Goal: Transaction & Acquisition: Obtain resource

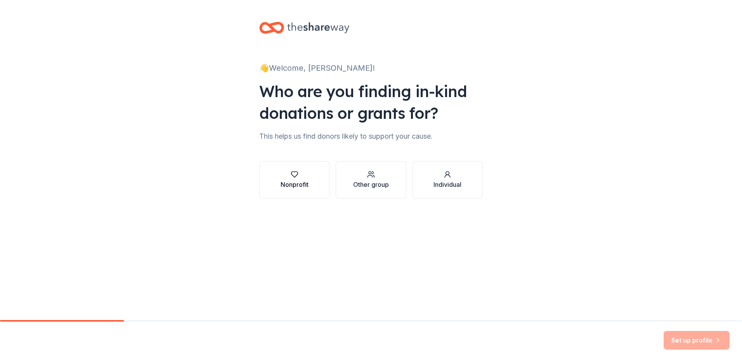
click at [312, 190] on button "Nonprofit" at bounding box center [294, 179] width 70 height 37
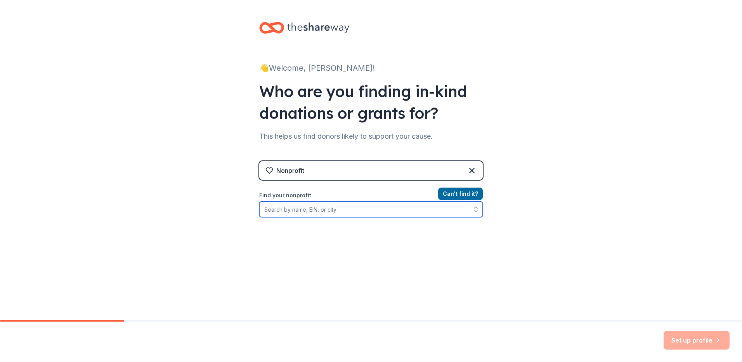
click at [407, 216] on input "Find your nonprofit" at bounding box center [370, 209] width 223 height 16
type input "ywca [GEOGRAPHIC_DATA]"
click at [402, 216] on input "ywca [GEOGRAPHIC_DATA]" at bounding box center [370, 209] width 223 height 16
click at [700, 341] on div "Set up profile" at bounding box center [696, 340] width 66 height 19
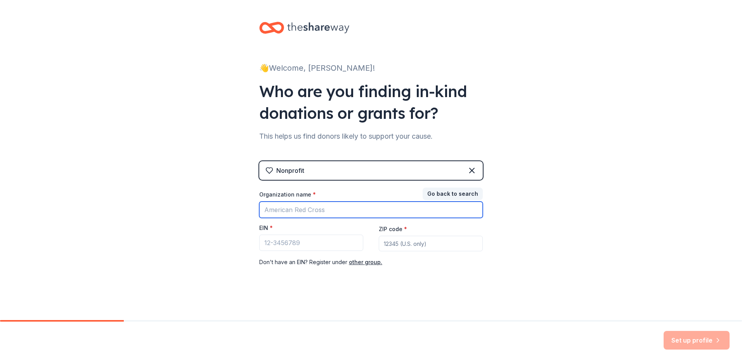
click at [305, 215] on input "Organization name *" at bounding box center [370, 209] width 223 height 16
type input "YWCA [GEOGRAPHIC_DATA]"
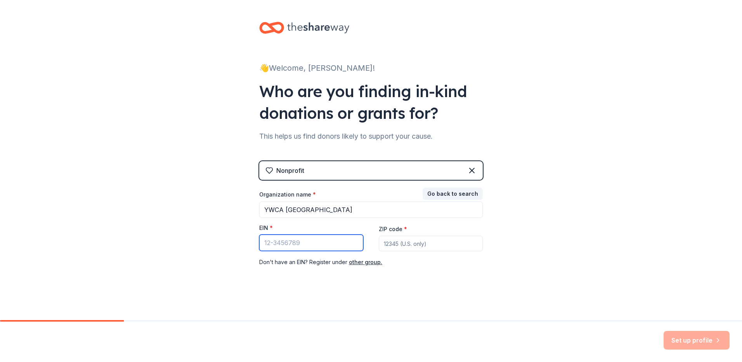
drag, startPoint x: 287, startPoint y: 239, endPoint x: 284, endPoint y: 244, distance: 6.5
click at [284, 244] on input "EIN *" at bounding box center [311, 242] width 104 height 16
click at [376, 263] on button "other group." at bounding box center [365, 261] width 33 height 9
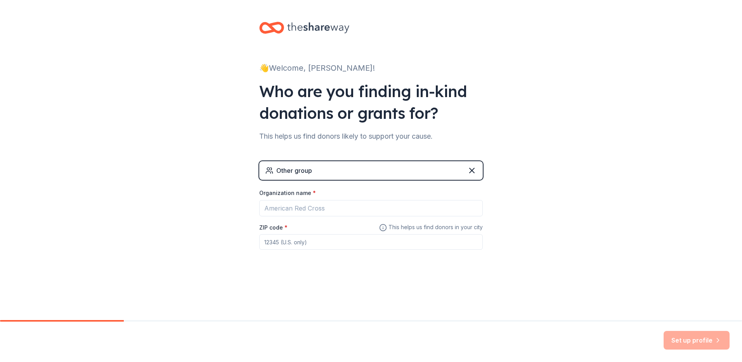
click at [360, 242] on input "ZIP code *" at bounding box center [370, 242] width 223 height 16
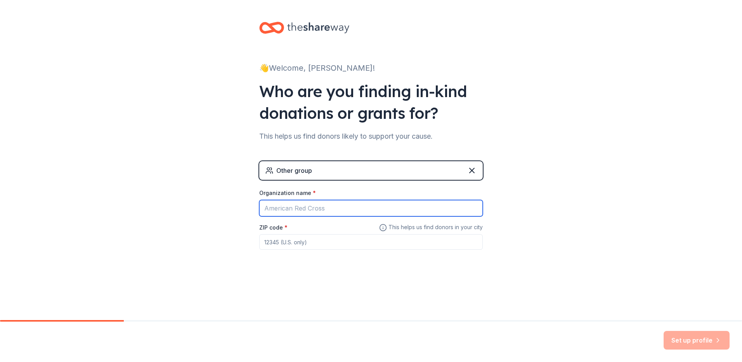
click at [357, 213] on input "Organization name *" at bounding box center [370, 208] width 223 height 16
type input "N"
type input "YWCA [GEOGRAPHIC_DATA]"
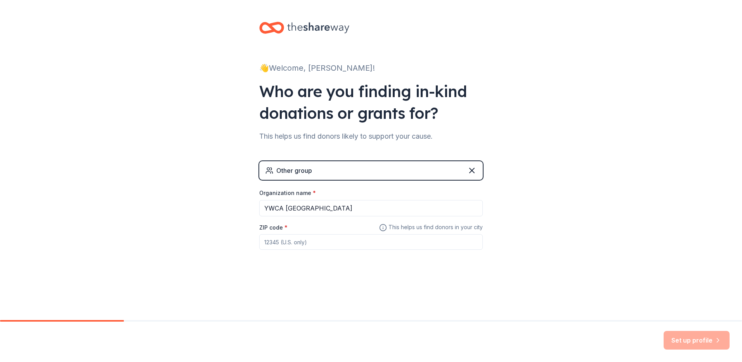
click at [326, 242] on input "ZIP code *" at bounding box center [370, 242] width 223 height 16
type input "06051"
drag, startPoint x: 667, startPoint y: 329, endPoint x: 687, endPoint y: 350, distance: 29.1
click at [667, 329] on div "Set up profile" at bounding box center [371, 341] width 742 height 40
click at [687, 350] on div "Set up profile" at bounding box center [371, 341] width 742 height 40
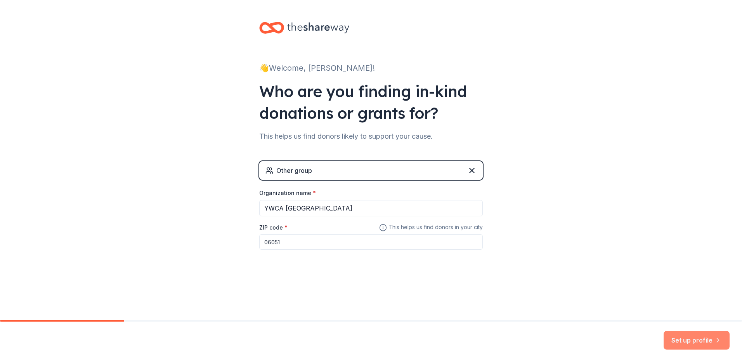
click at [690, 338] on button "Set up profile" at bounding box center [696, 340] width 66 height 19
click at [307, 171] on div "Other group" at bounding box center [294, 170] width 36 height 9
click at [305, 175] on div "Other group" at bounding box center [294, 170] width 36 height 9
click at [311, 170] on div "Other group" at bounding box center [294, 170] width 36 height 9
drag, startPoint x: 322, startPoint y: 172, endPoint x: 362, endPoint y: 170, distance: 40.0
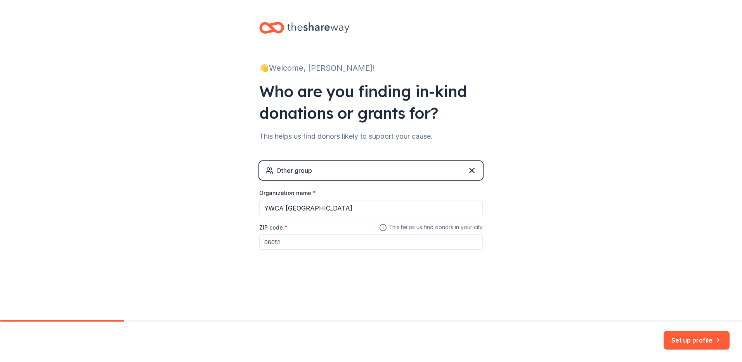
click at [325, 171] on div "Other group" at bounding box center [370, 170] width 223 height 19
click at [704, 343] on button "Set up profile" at bounding box center [696, 340] width 66 height 19
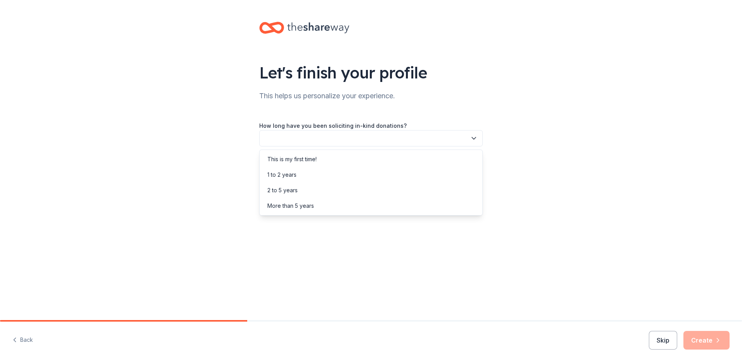
click at [319, 134] on button "button" at bounding box center [370, 138] width 223 height 16
click at [305, 162] on div "This is my first time!" at bounding box center [291, 158] width 49 height 9
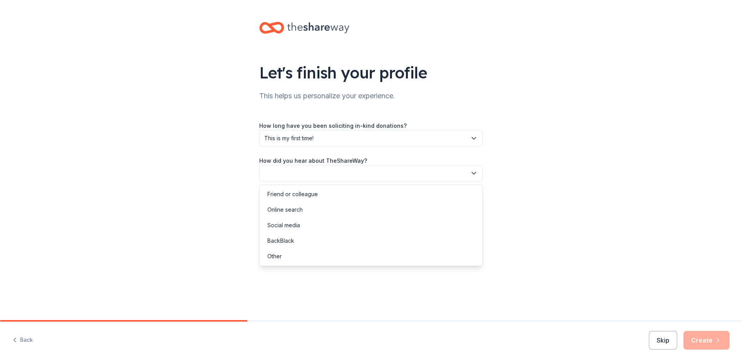
drag, startPoint x: 307, startPoint y: 180, endPoint x: 307, endPoint y: 176, distance: 3.9
click at [308, 179] on button "button" at bounding box center [370, 173] width 223 height 16
click at [305, 209] on div "Online search" at bounding box center [371, 210] width 220 height 16
click at [719, 336] on icon "button" at bounding box center [718, 340] width 8 height 8
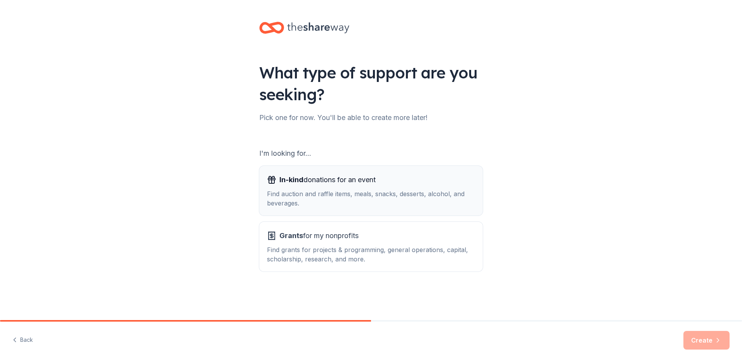
click at [333, 210] on button "In-kind donations for an event Find auction and raffle items, meals, snacks, de…" at bounding box center [370, 191] width 223 height 50
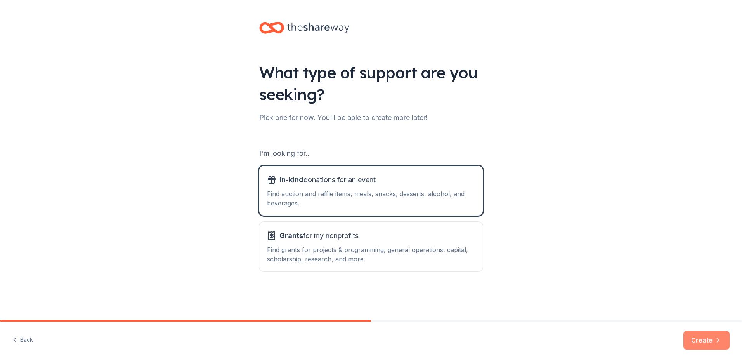
drag, startPoint x: 674, startPoint y: 338, endPoint x: 692, endPoint y: 338, distance: 18.6
click at [692, 338] on div "Back Create" at bounding box center [371, 341] width 742 height 40
click at [709, 335] on button "Create" at bounding box center [706, 340] width 46 height 19
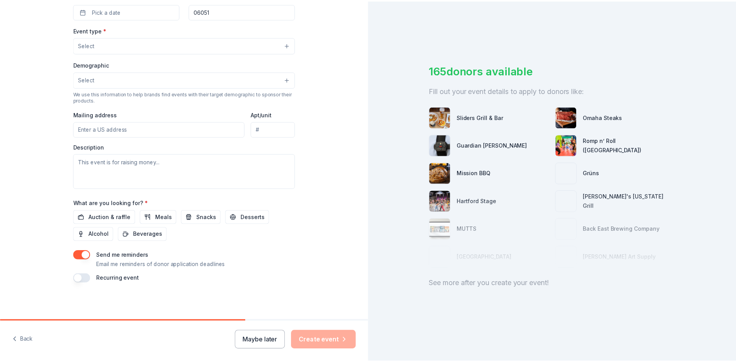
scroll to position [197, 0]
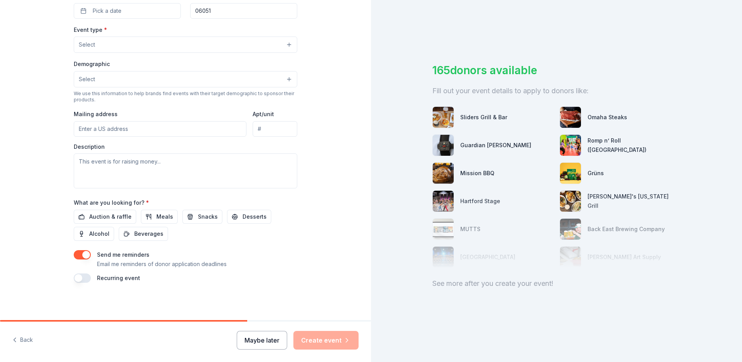
click at [277, 347] on button "Maybe later" at bounding box center [262, 340] width 50 height 19
click at [273, 342] on div "Maybe later Create event" at bounding box center [298, 340] width 122 height 19
click at [277, 348] on button "Maybe later" at bounding box center [262, 340] width 50 height 19
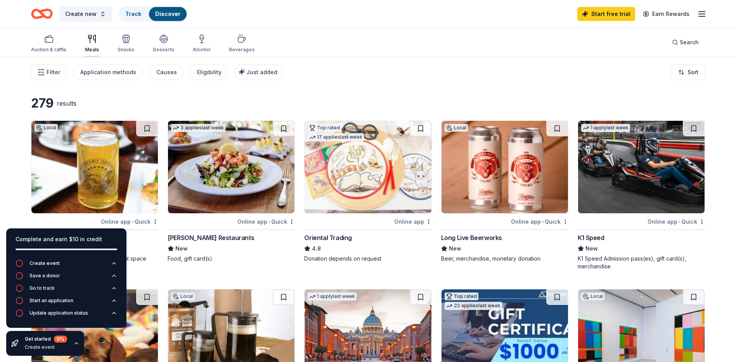
click at [97, 40] on div "button" at bounding box center [92, 38] width 14 height 9
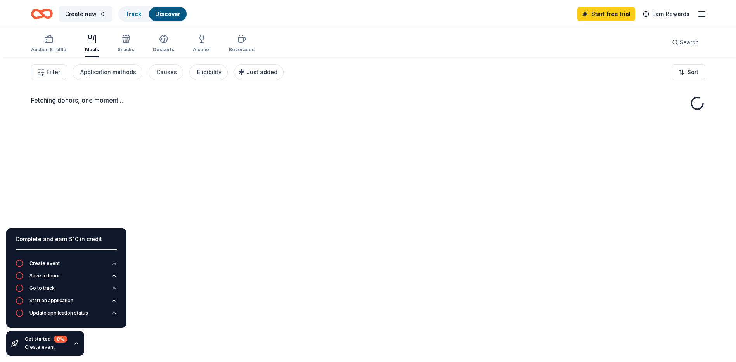
click at [97, 40] on div "button" at bounding box center [92, 38] width 14 height 9
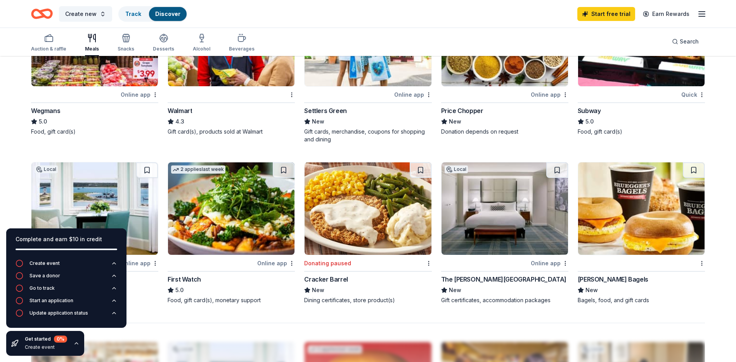
scroll to position [466, 0]
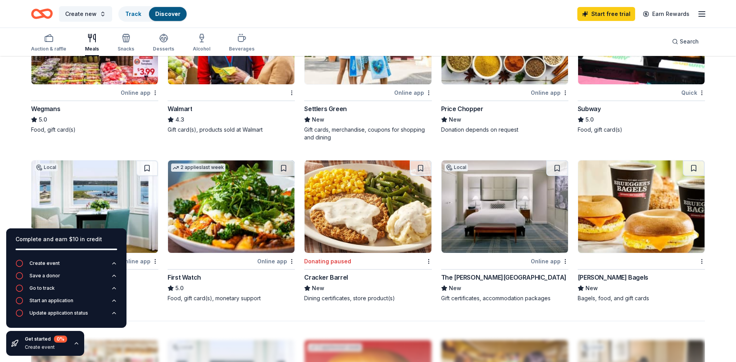
click at [256, 84] on div "2 applies last week" at bounding box center [231, 37] width 127 height 93
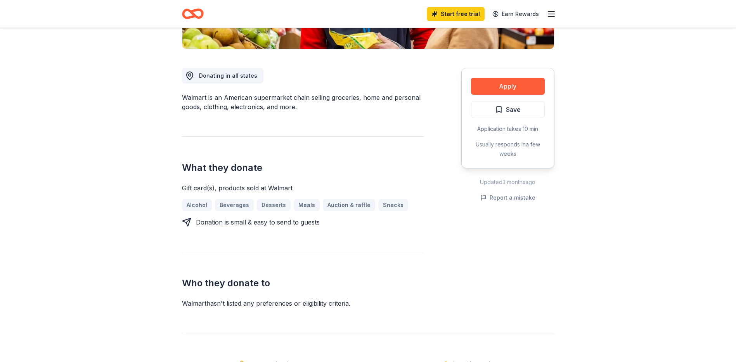
scroll to position [116, 0]
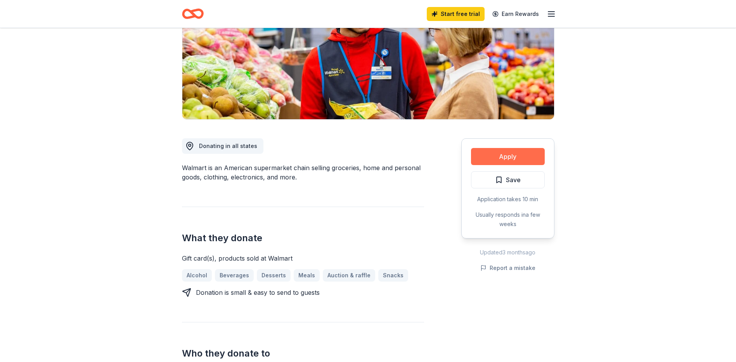
click at [484, 155] on button "Apply" at bounding box center [508, 156] width 74 height 17
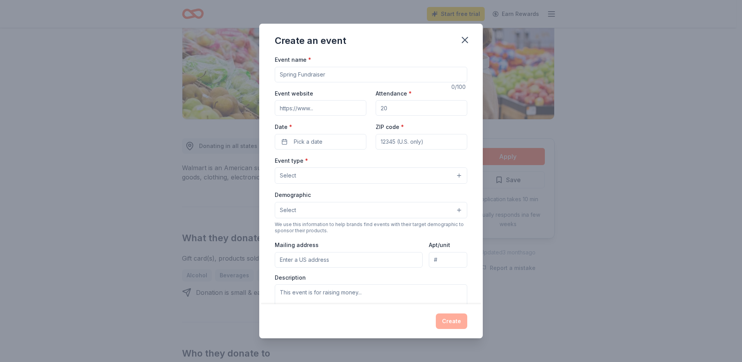
click at [310, 73] on input "Event name *" at bounding box center [371, 75] width 192 height 16
click at [469, 36] on icon "button" at bounding box center [464, 40] width 11 height 11
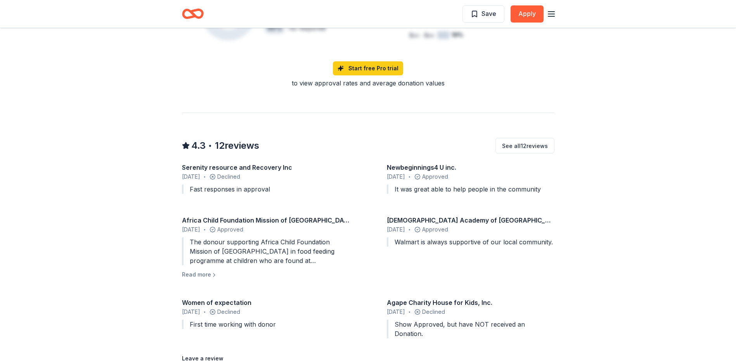
scroll to position [621, 0]
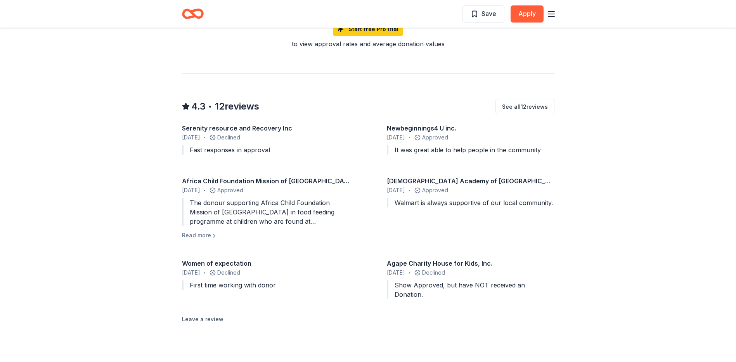
click at [211, 314] on button "Leave a review" at bounding box center [203, 318] width 42 height 9
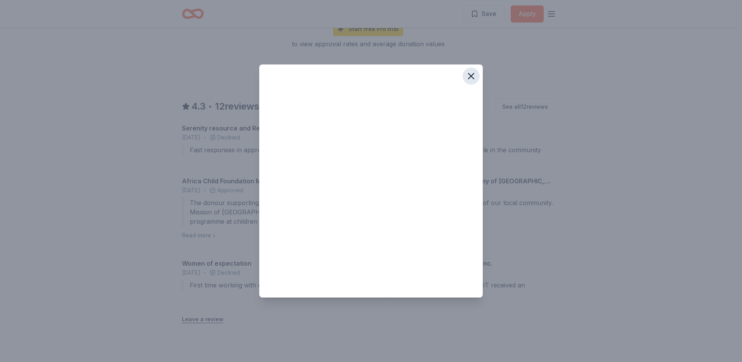
click at [473, 76] on icon "button" at bounding box center [471, 76] width 11 height 11
